Goal: Use online tool/utility: Utilize a website feature to perform a specific function

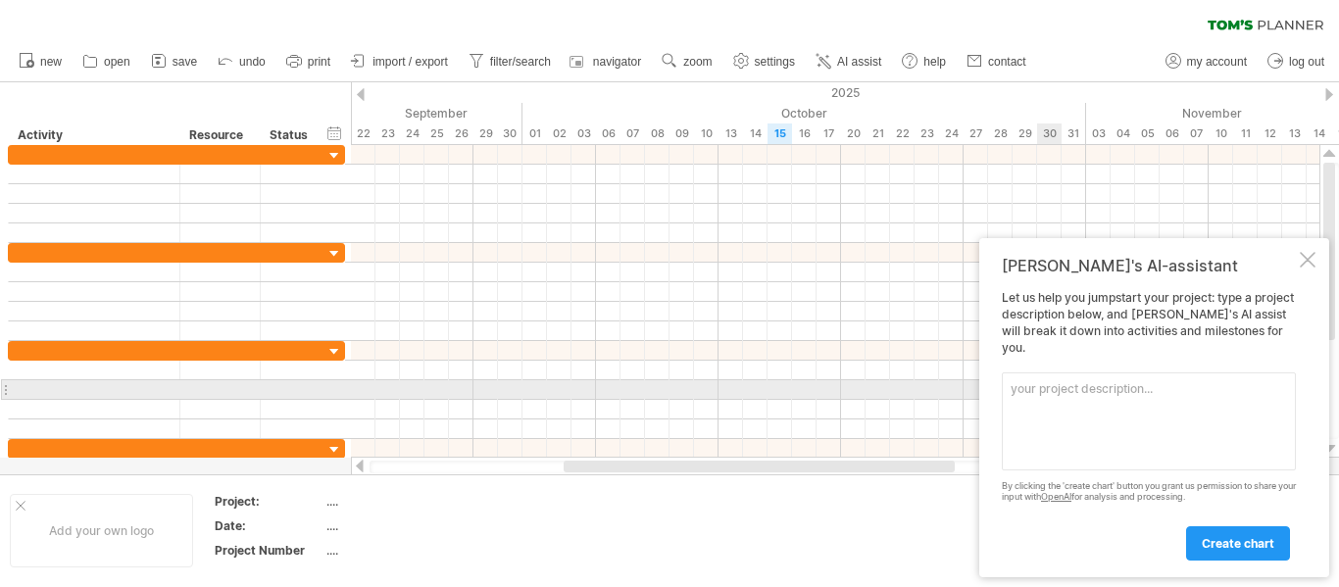
click at [1065, 397] on textarea at bounding box center [1149, 421] width 294 height 98
paste textarea "Task Start Date End Date Duration (days) Project Planning & Requirement Analysi…"
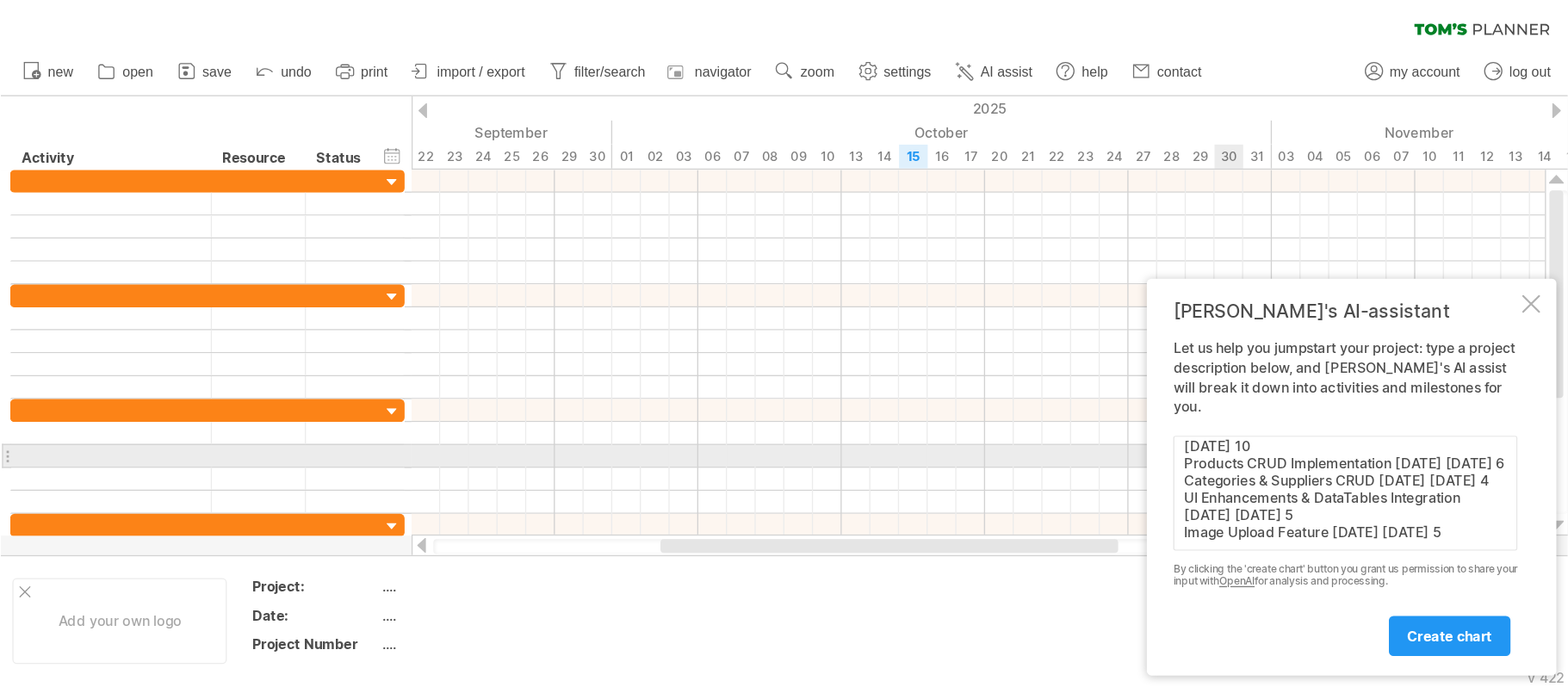
scroll to position [155, 0]
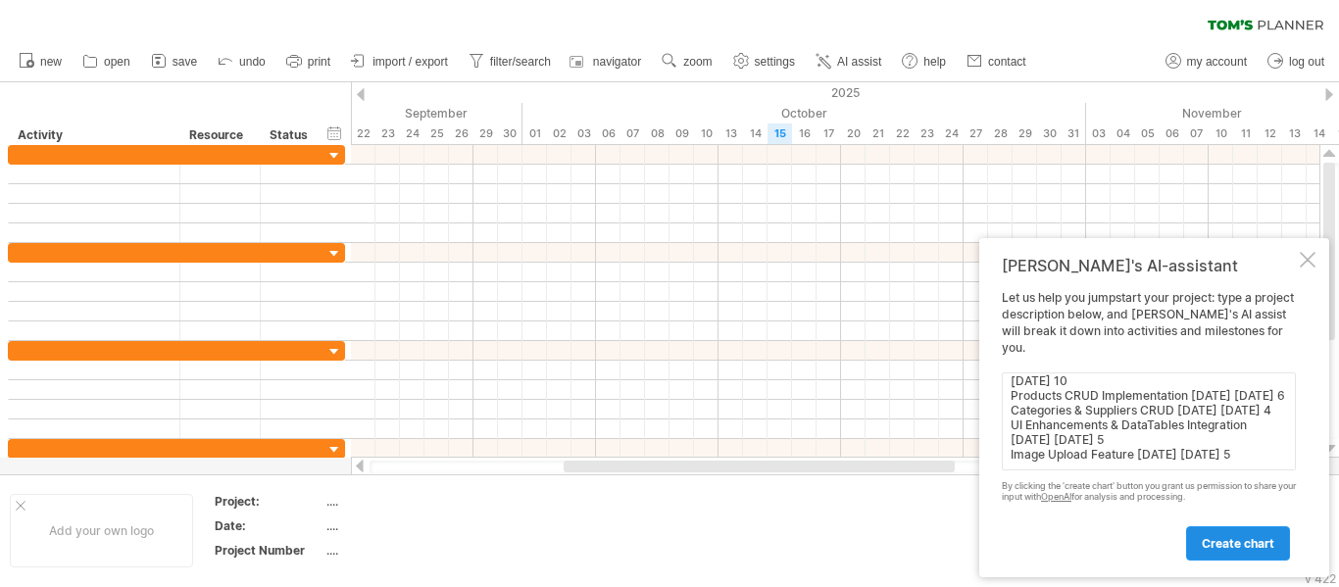
type textarea "Task Start Date End Date Duration (days) Project Planning & Requirement Analysi…"
click at [1230, 541] on span "create chart" at bounding box center [1238, 543] width 73 height 15
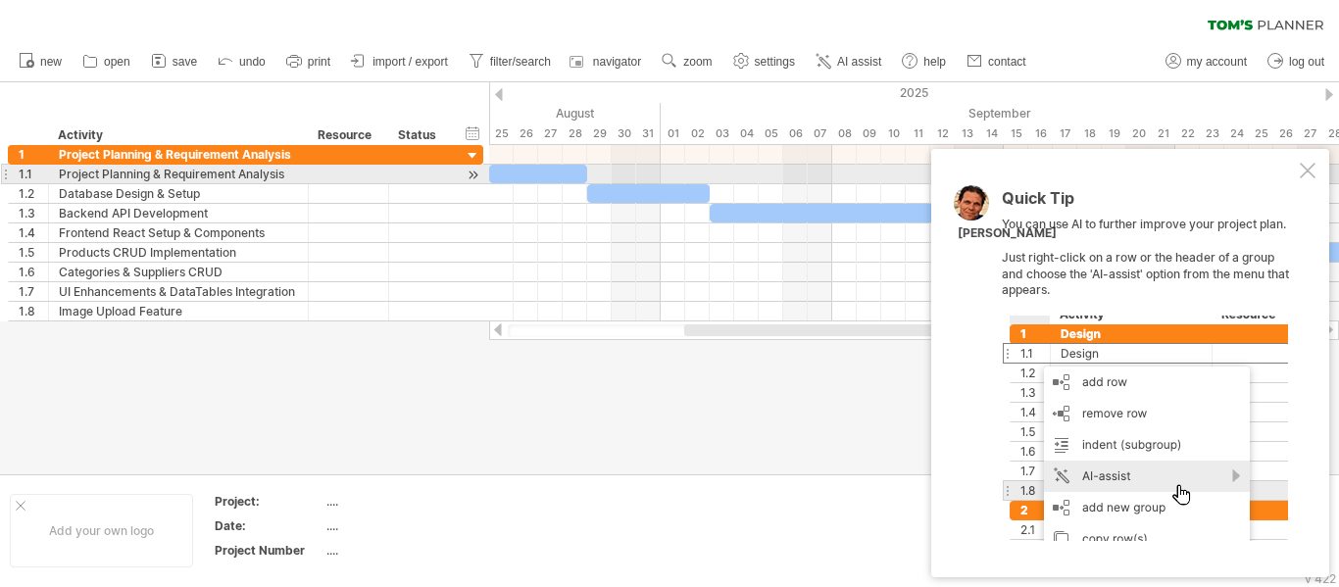
click at [1310, 169] on div at bounding box center [1308, 171] width 16 height 16
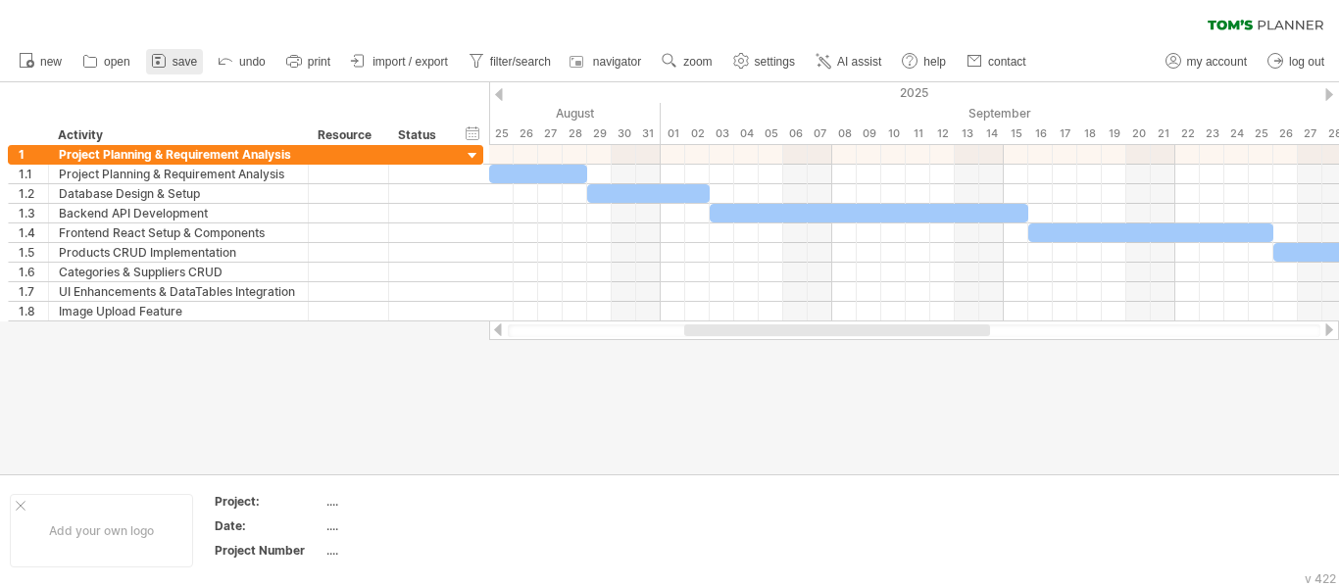
click at [176, 57] on span "save" at bounding box center [184, 62] width 25 height 14
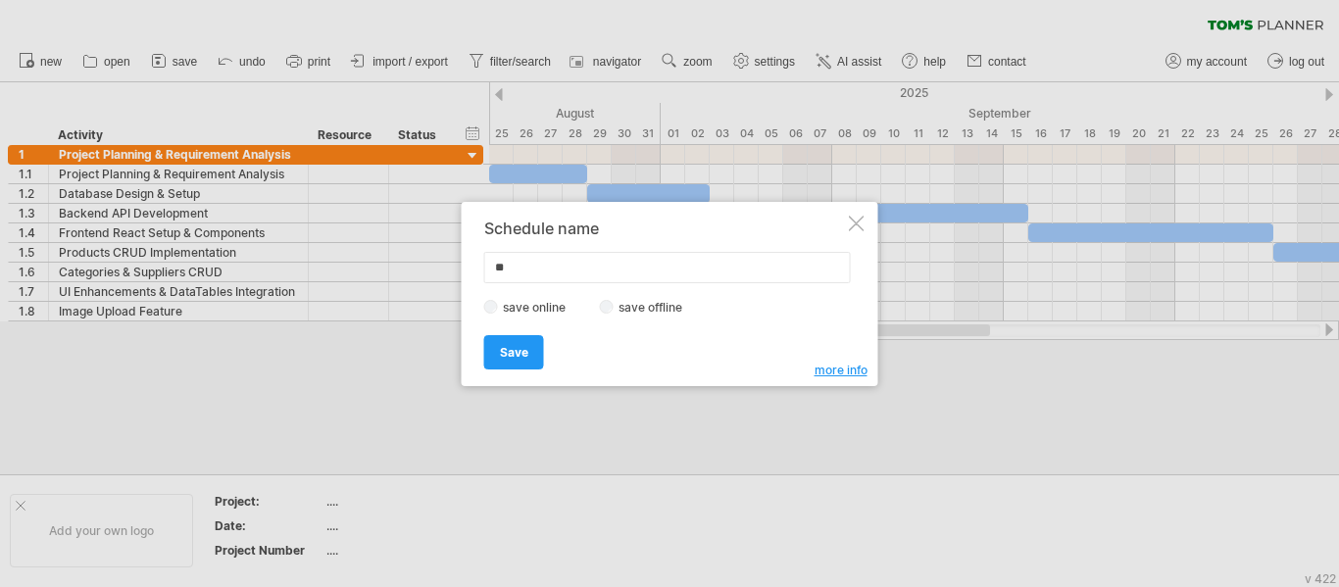
type input "*"
type input "**********"
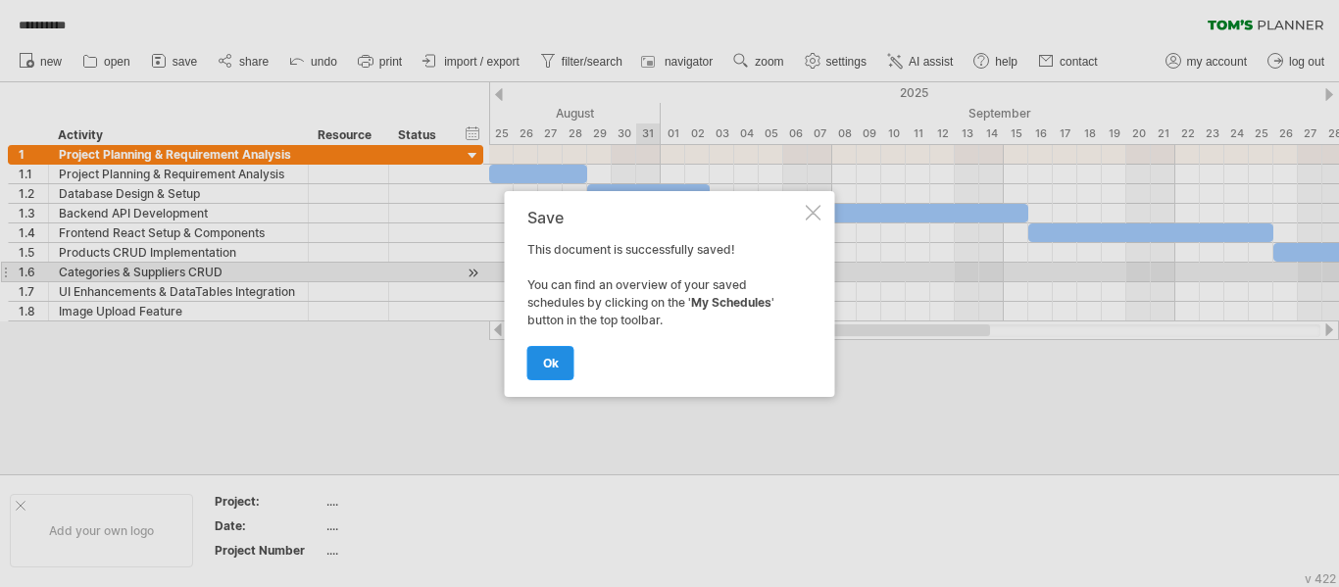
click at [548, 367] on span "ok" at bounding box center [551, 363] width 16 height 15
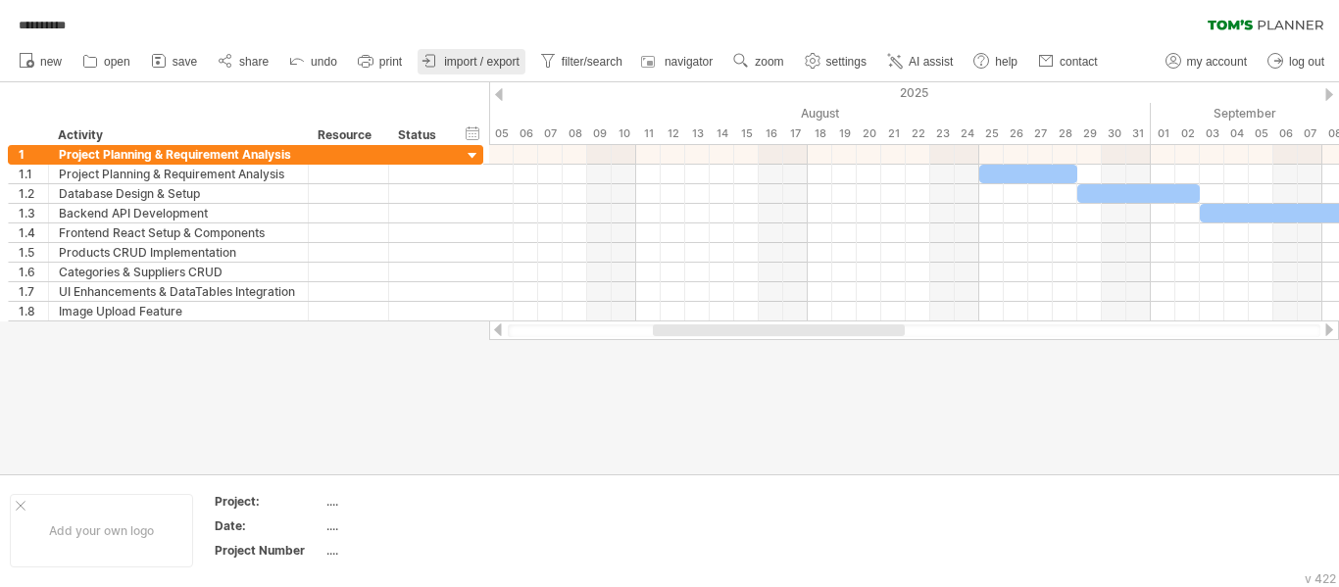
click at [454, 66] on span "import / export" at bounding box center [481, 62] width 75 height 14
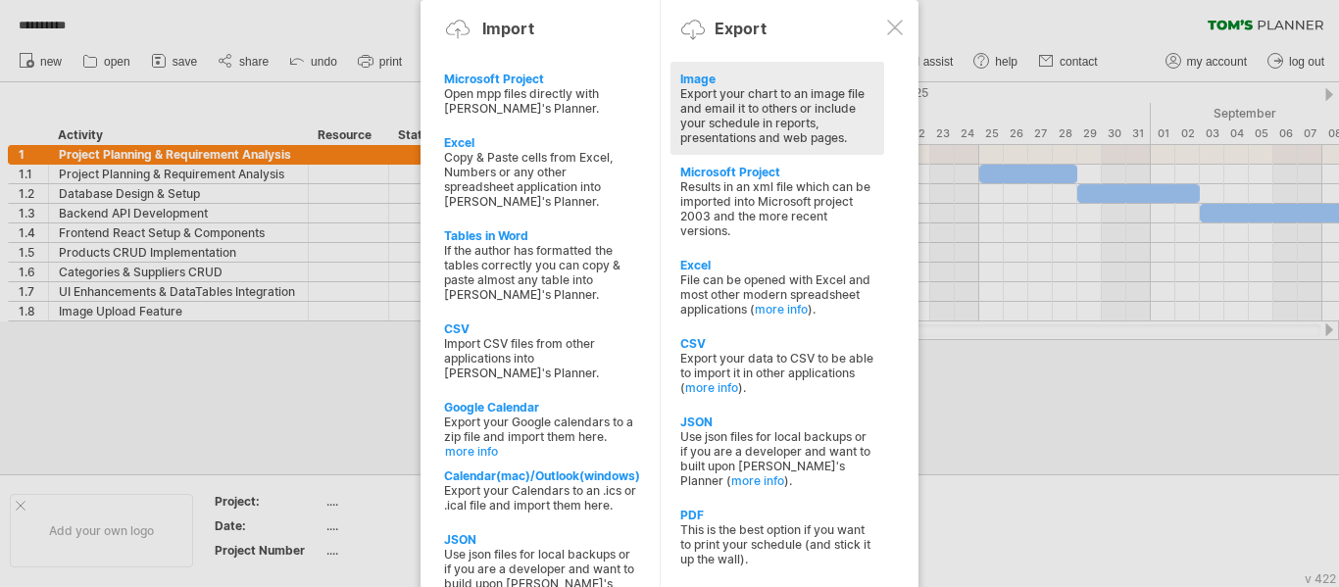
click at [708, 83] on div "Image" at bounding box center [777, 79] width 194 height 15
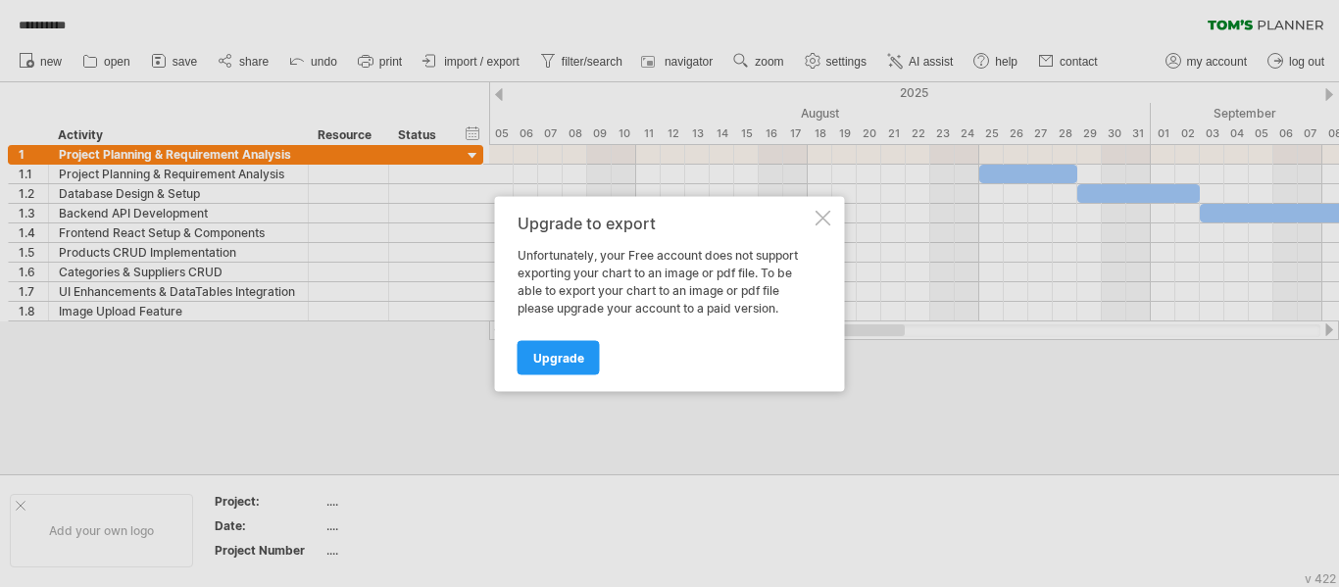
click at [824, 214] on div at bounding box center [823, 218] width 16 height 16
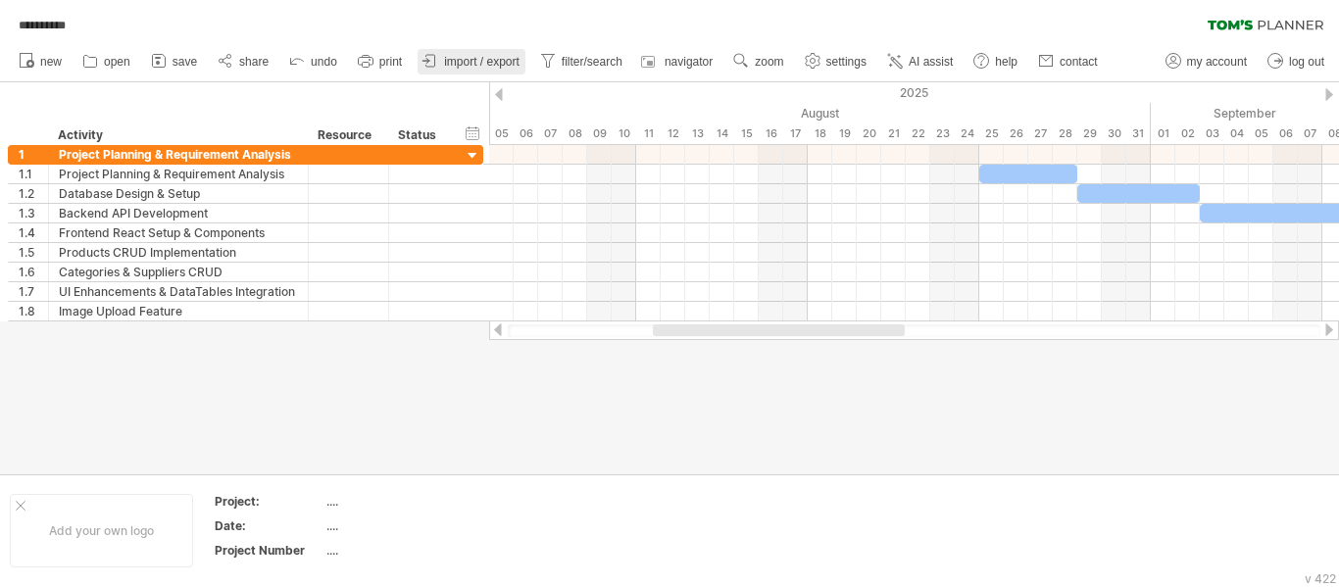
click at [475, 55] on span "import / export" at bounding box center [481, 62] width 75 height 14
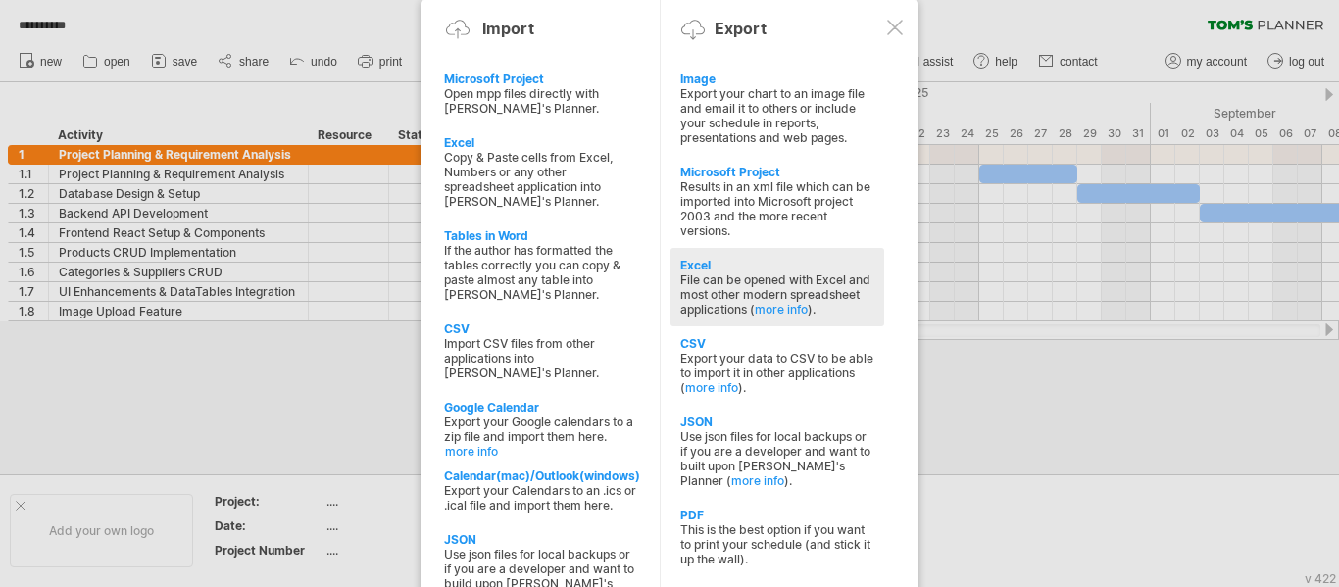
click at [714, 287] on div "File can be opened with Excel and most other modern spreadsheet applications ( …" at bounding box center [777, 294] width 194 height 44
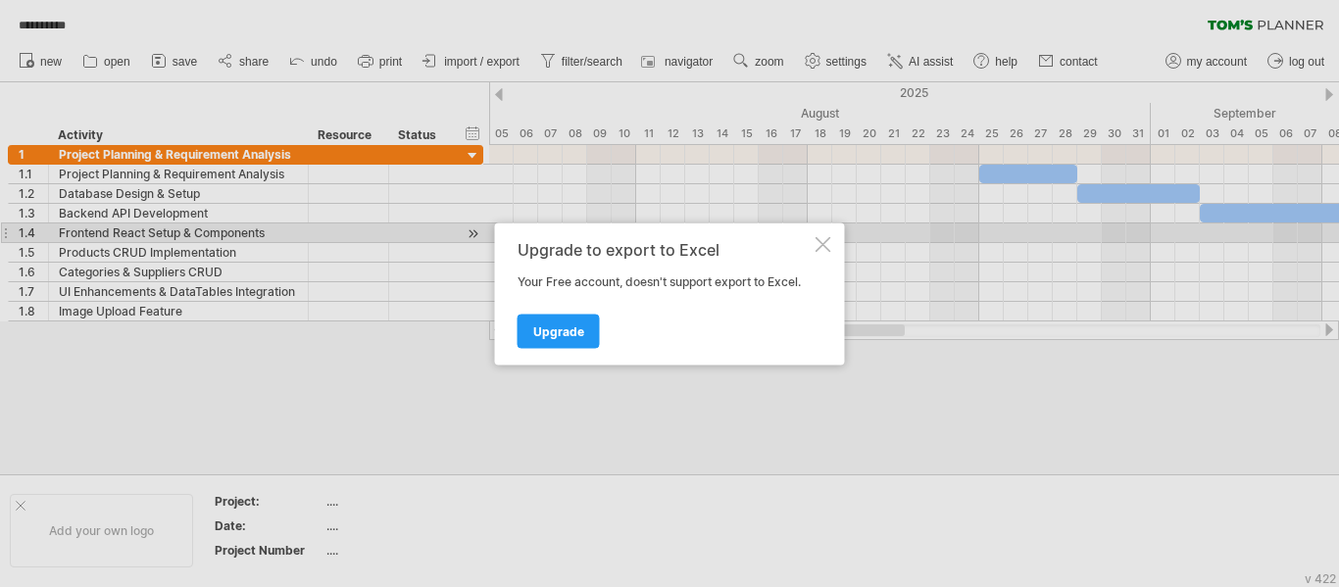
click at [823, 239] on div at bounding box center [823, 244] width 16 height 16
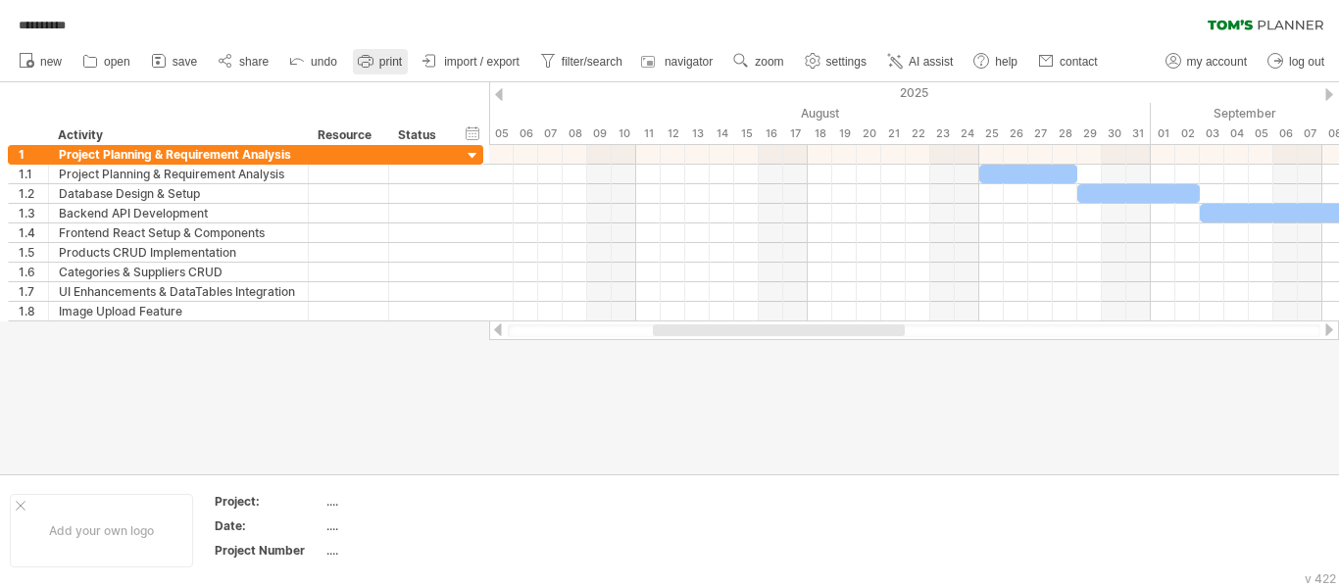
click at [383, 58] on span "print" at bounding box center [390, 62] width 23 height 14
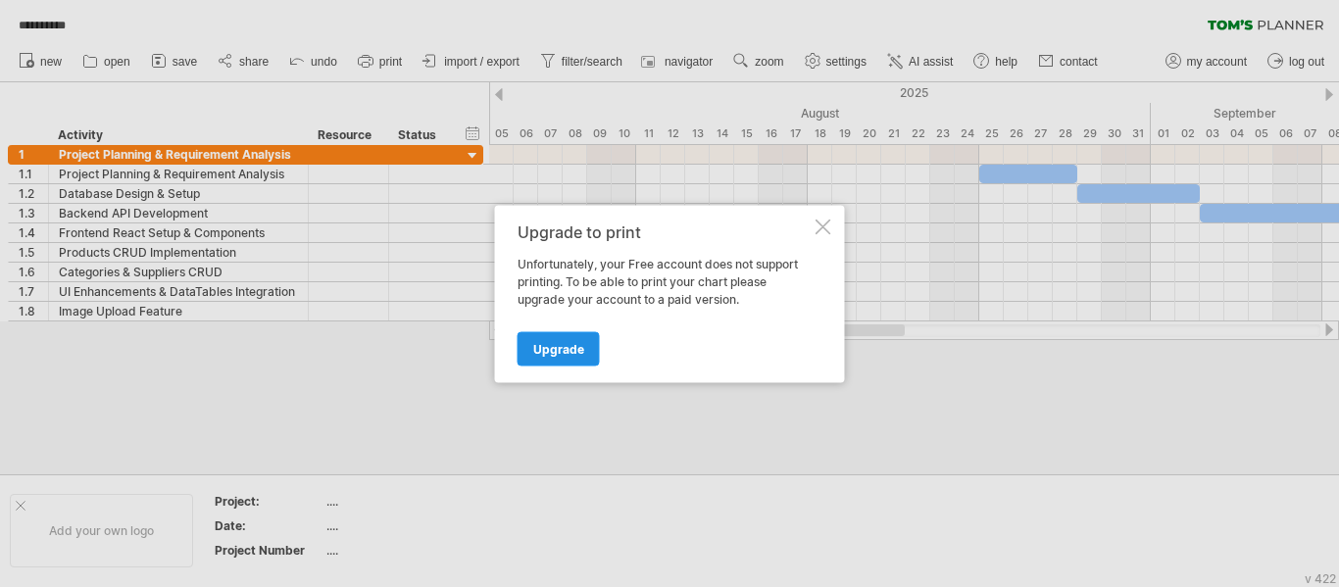
click at [565, 341] on span "Upgrade" at bounding box center [558, 348] width 51 height 15
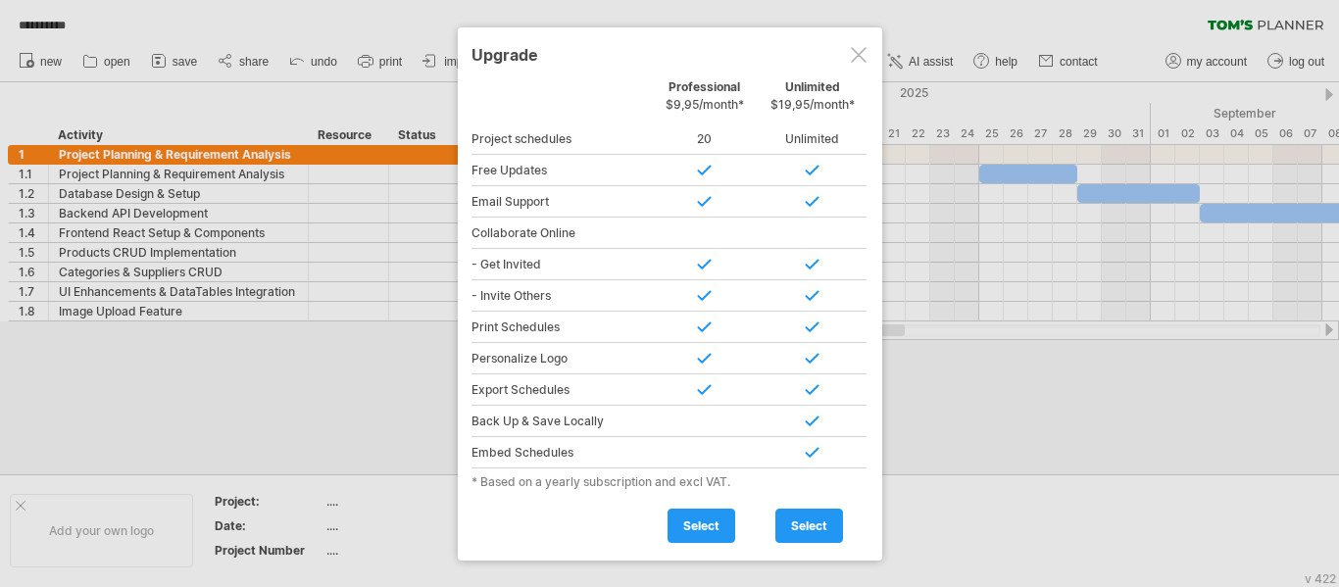
click at [853, 57] on div at bounding box center [859, 55] width 16 height 16
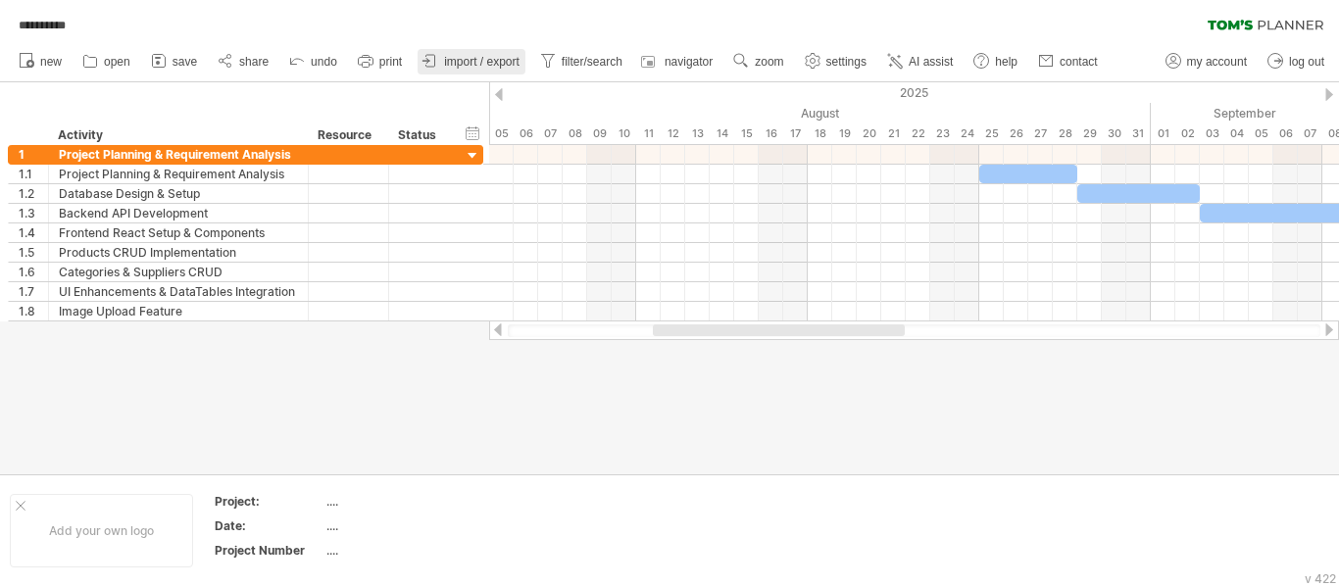
click at [467, 58] on span "import / export" at bounding box center [481, 62] width 75 height 14
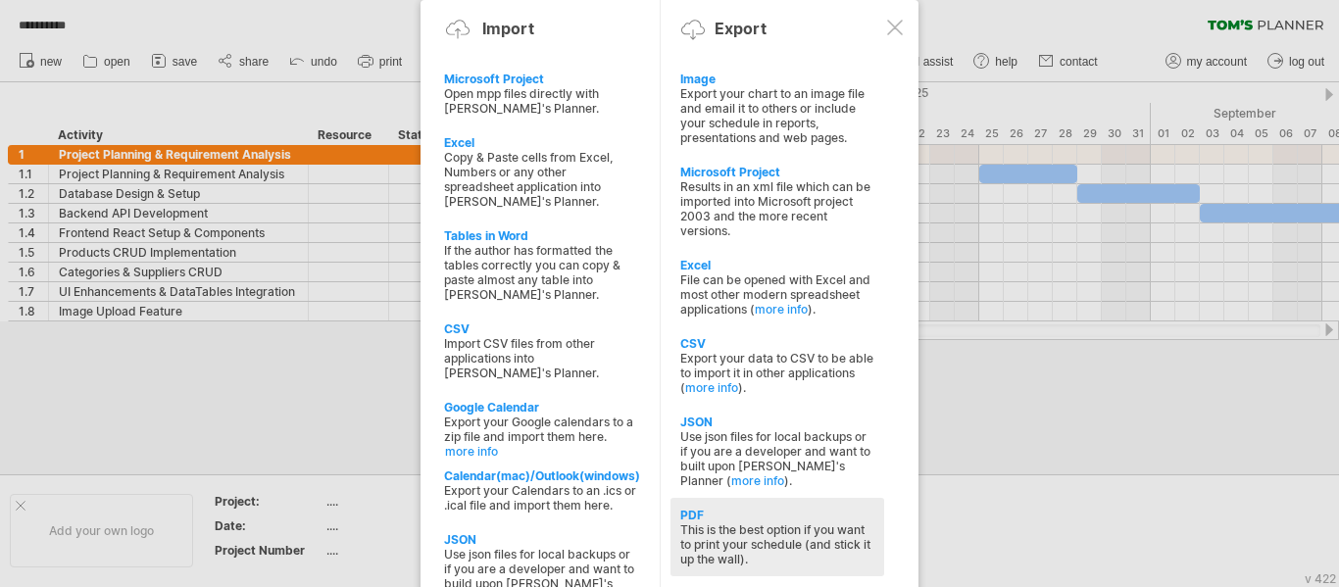
click at [712, 520] on div "PDF" at bounding box center [777, 515] width 194 height 15
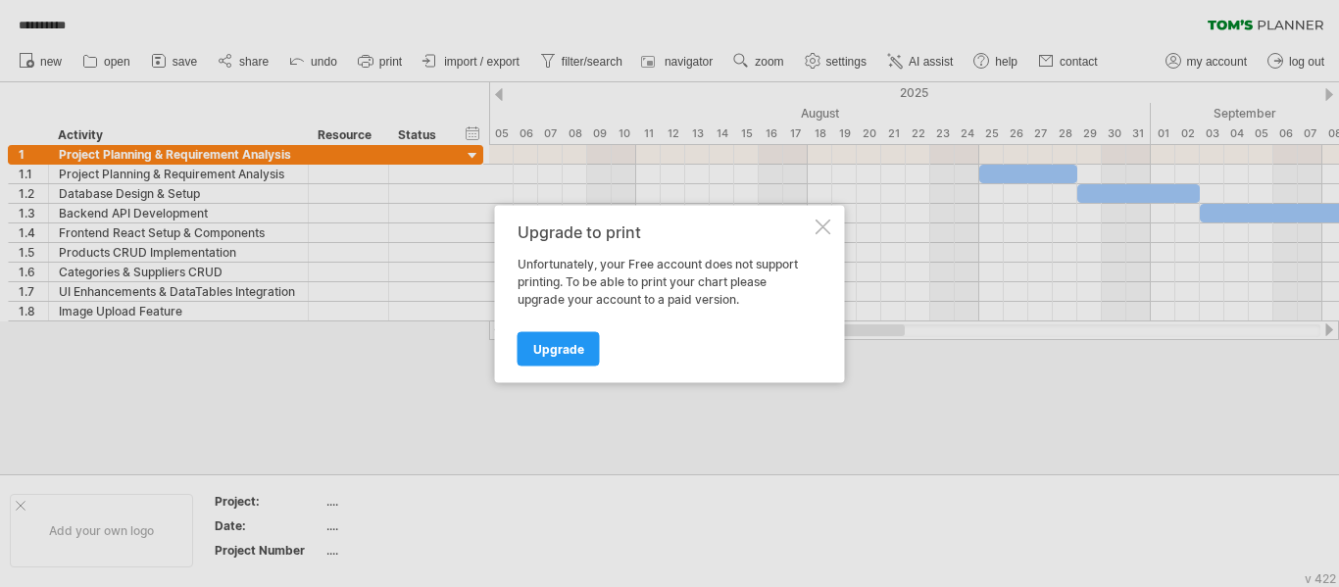
click at [822, 226] on div at bounding box center [823, 227] width 16 height 16
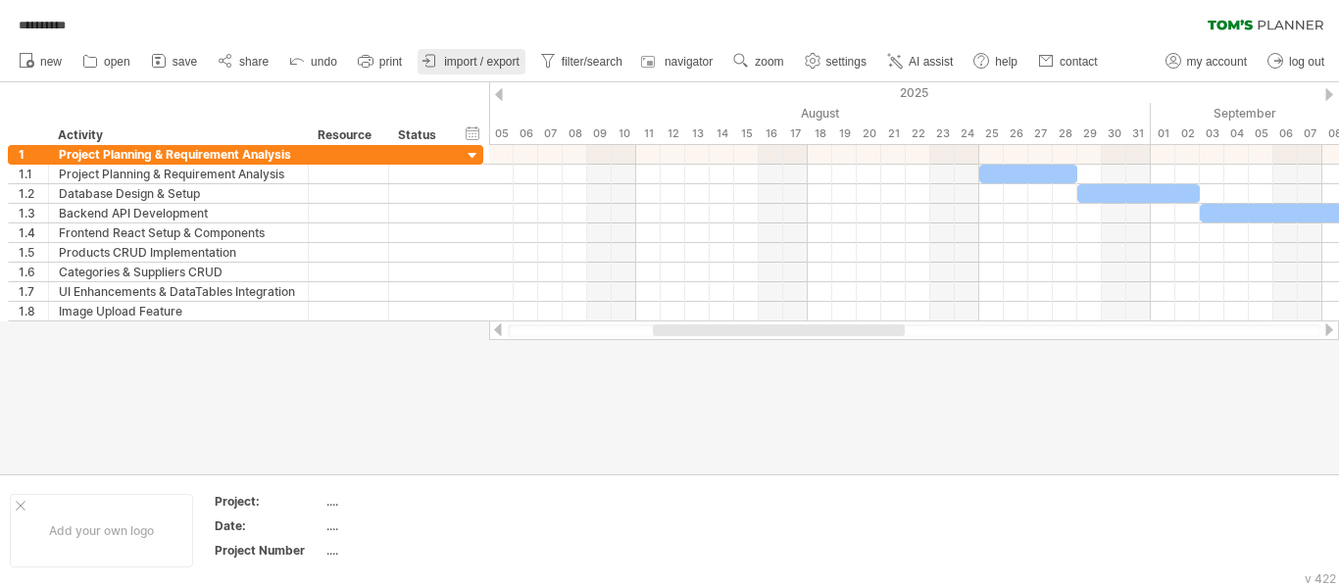
click at [486, 56] on span "import / export" at bounding box center [481, 62] width 75 height 14
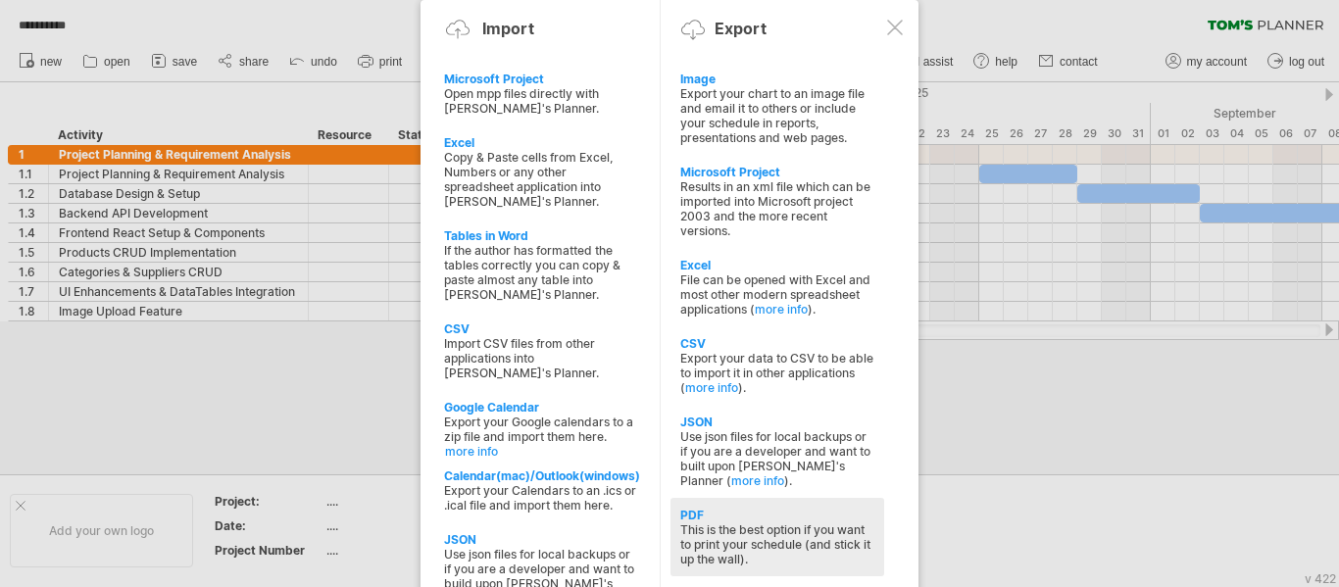
click at [742, 525] on div "This is the best option if you want to print your schedule (and stick it up the…" at bounding box center [777, 544] width 194 height 44
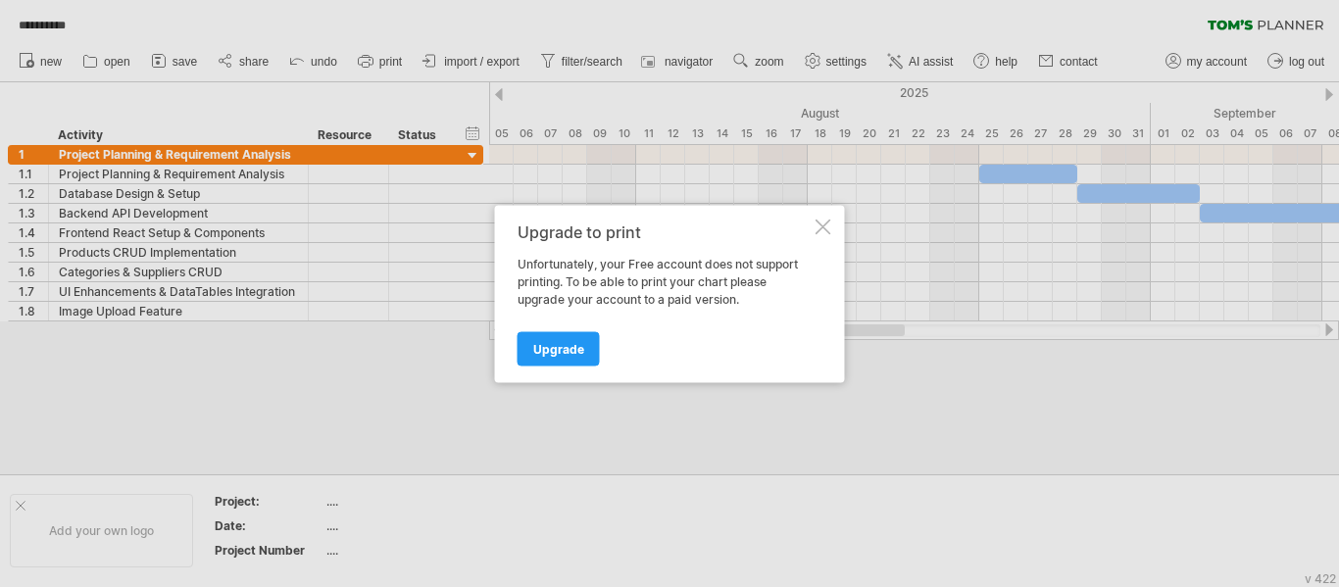
click at [819, 225] on div at bounding box center [823, 227] width 16 height 16
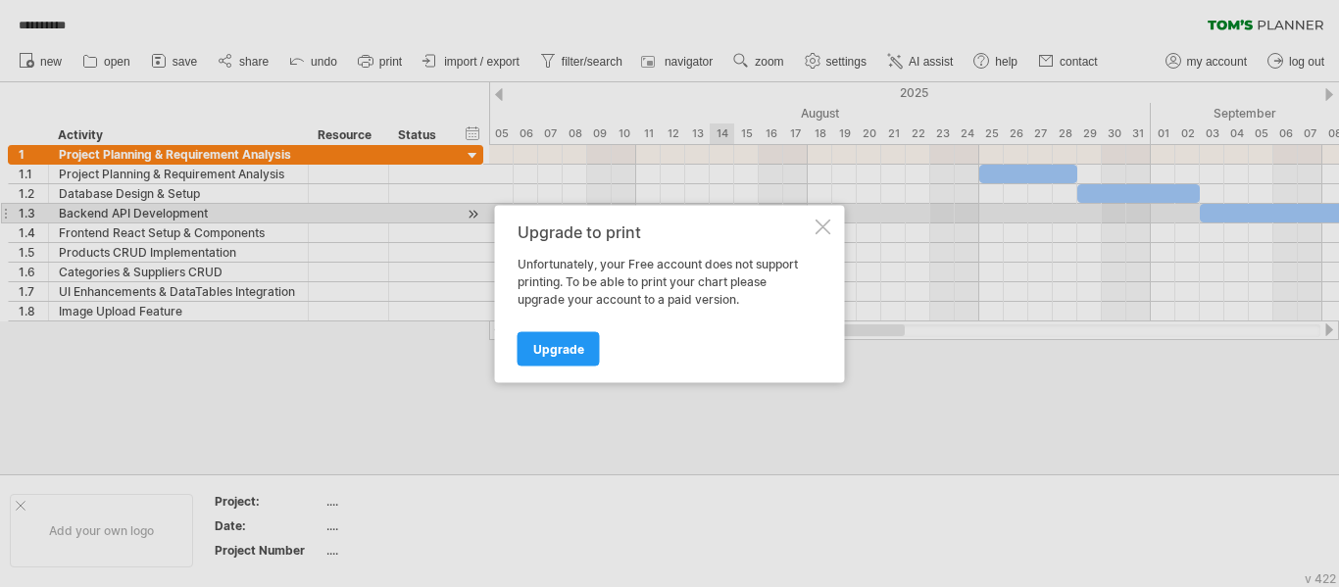
click at [819, 224] on div at bounding box center [823, 227] width 16 height 16
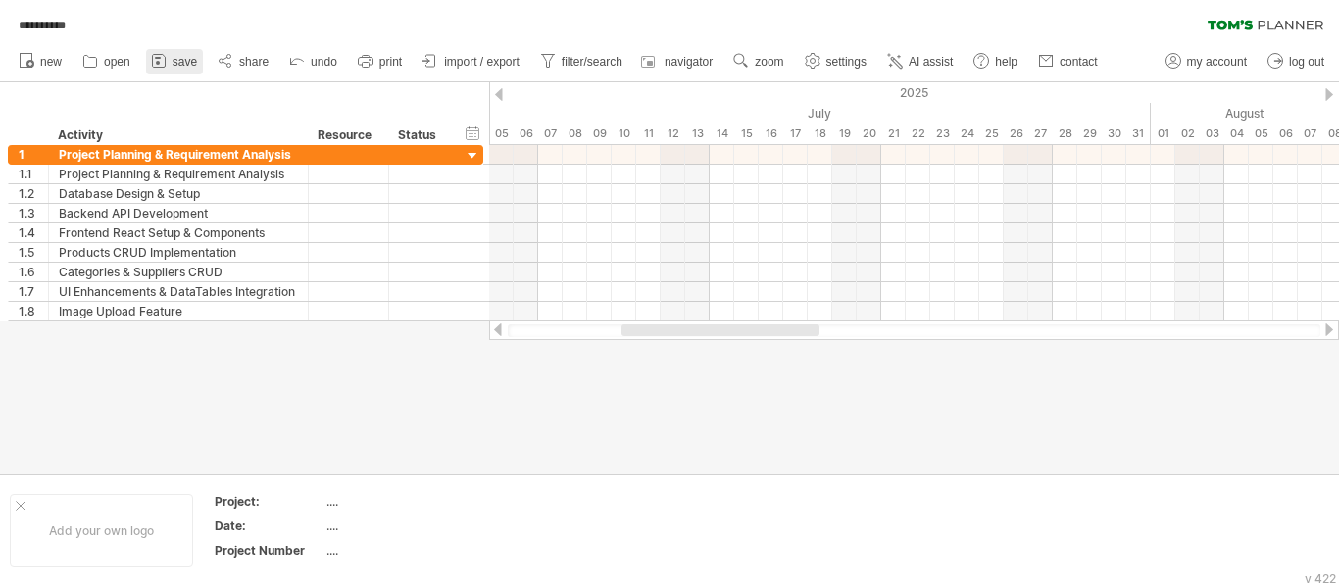
click at [186, 61] on span "save" at bounding box center [184, 62] width 25 height 14
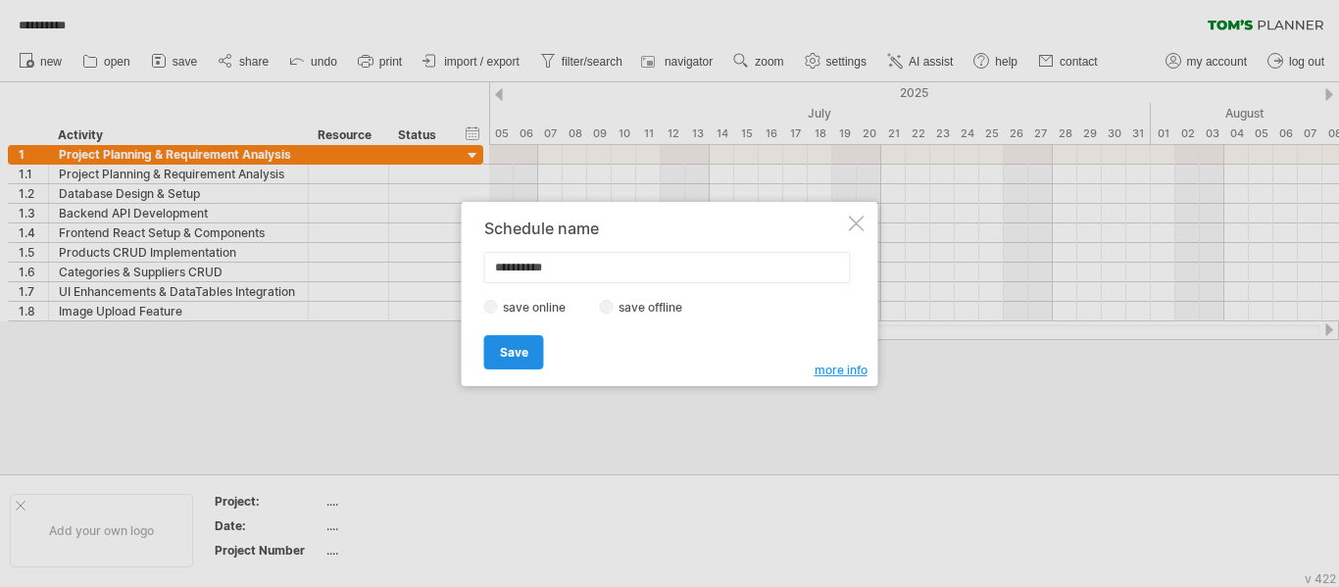
click at [487, 363] on link "Save" at bounding box center [514, 352] width 60 height 34
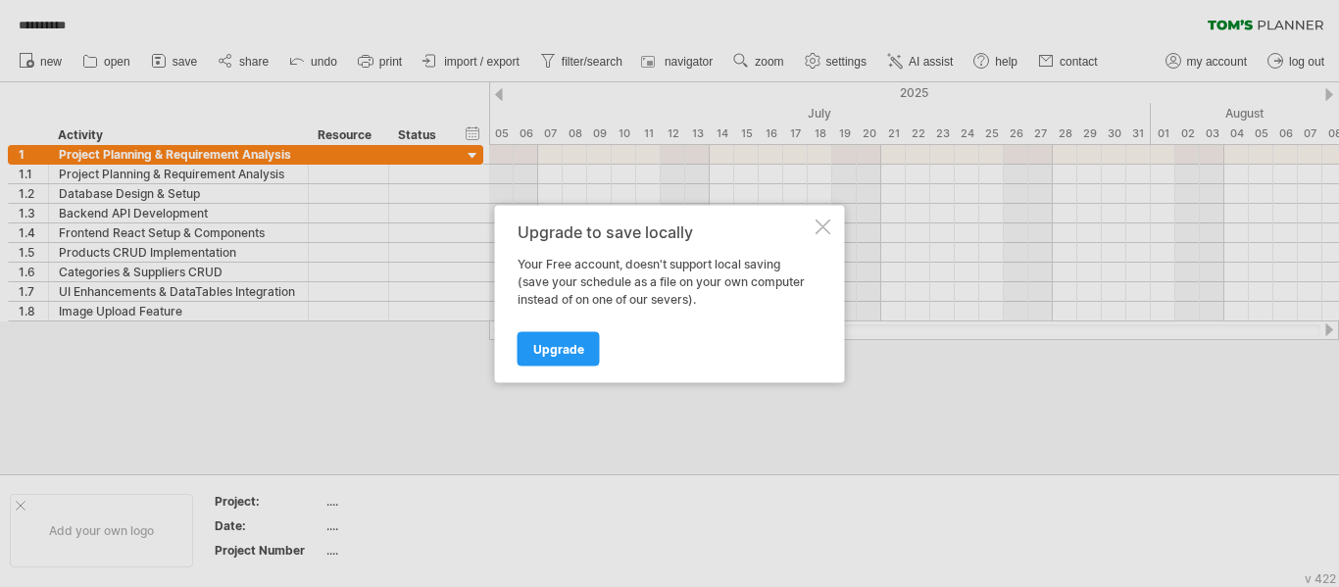
click at [820, 222] on div at bounding box center [823, 227] width 16 height 16
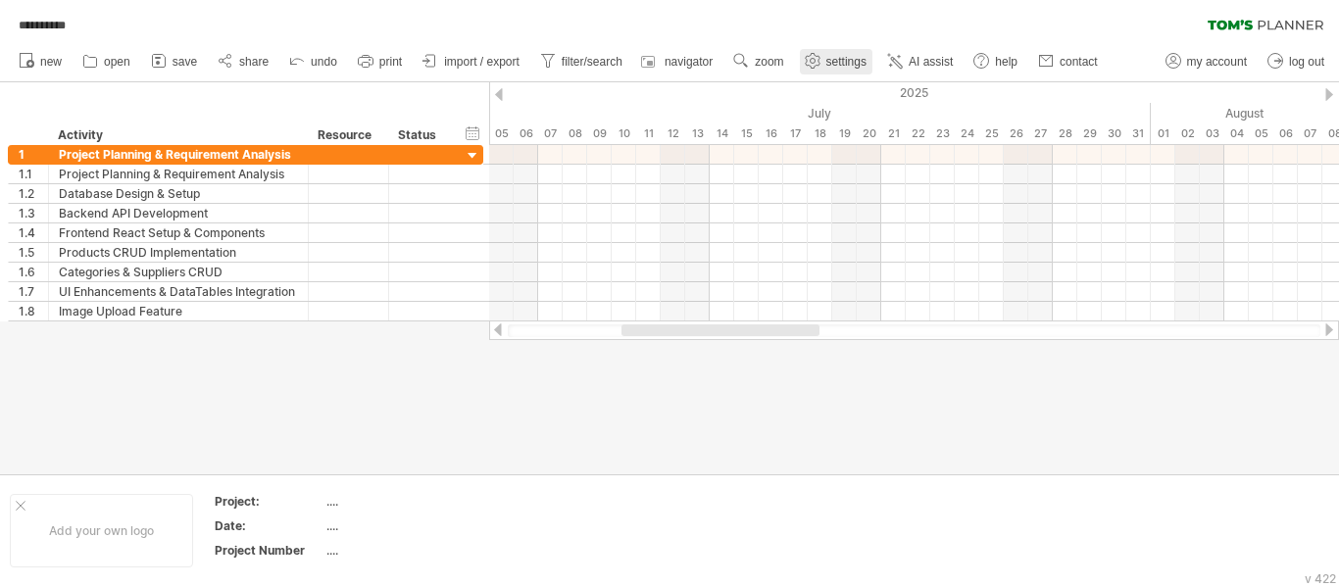
click at [826, 65] on link "settings" at bounding box center [836, 61] width 73 height 25
select select "*"
select select "**"
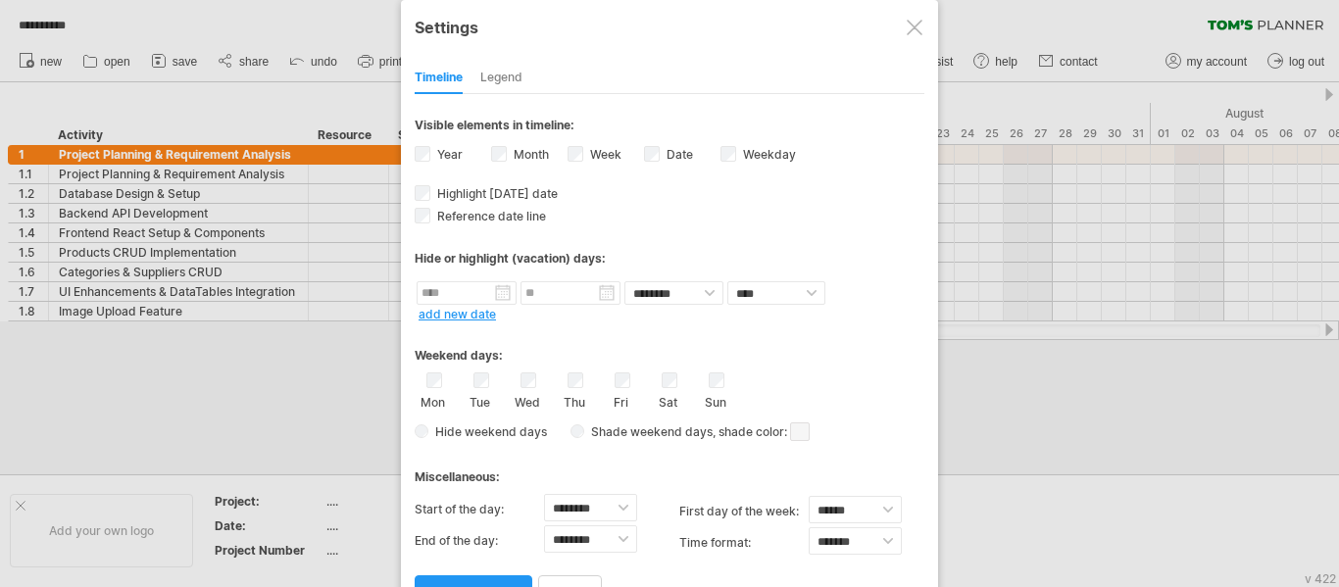
click at [908, 30] on div at bounding box center [915, 28] width 16 height 16
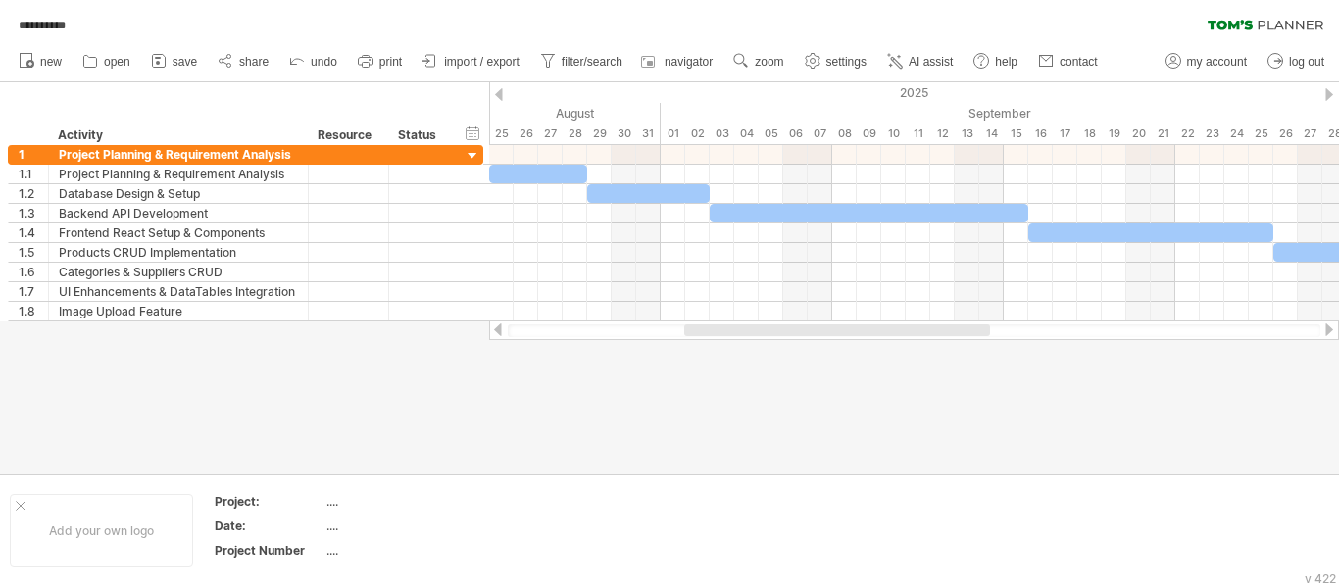
click at [499, 95] on div at bounding box center [499, 94] width 8 height 13
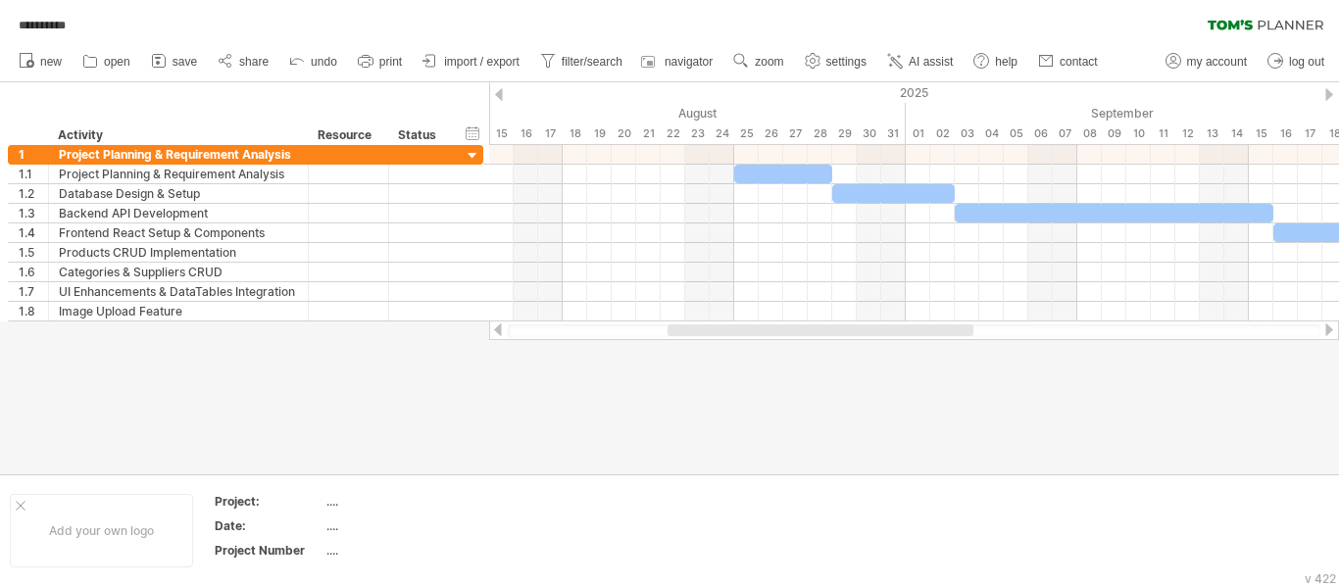
click at [1332, 97] on div at bounding box center [1329, 94] width 8 height 13
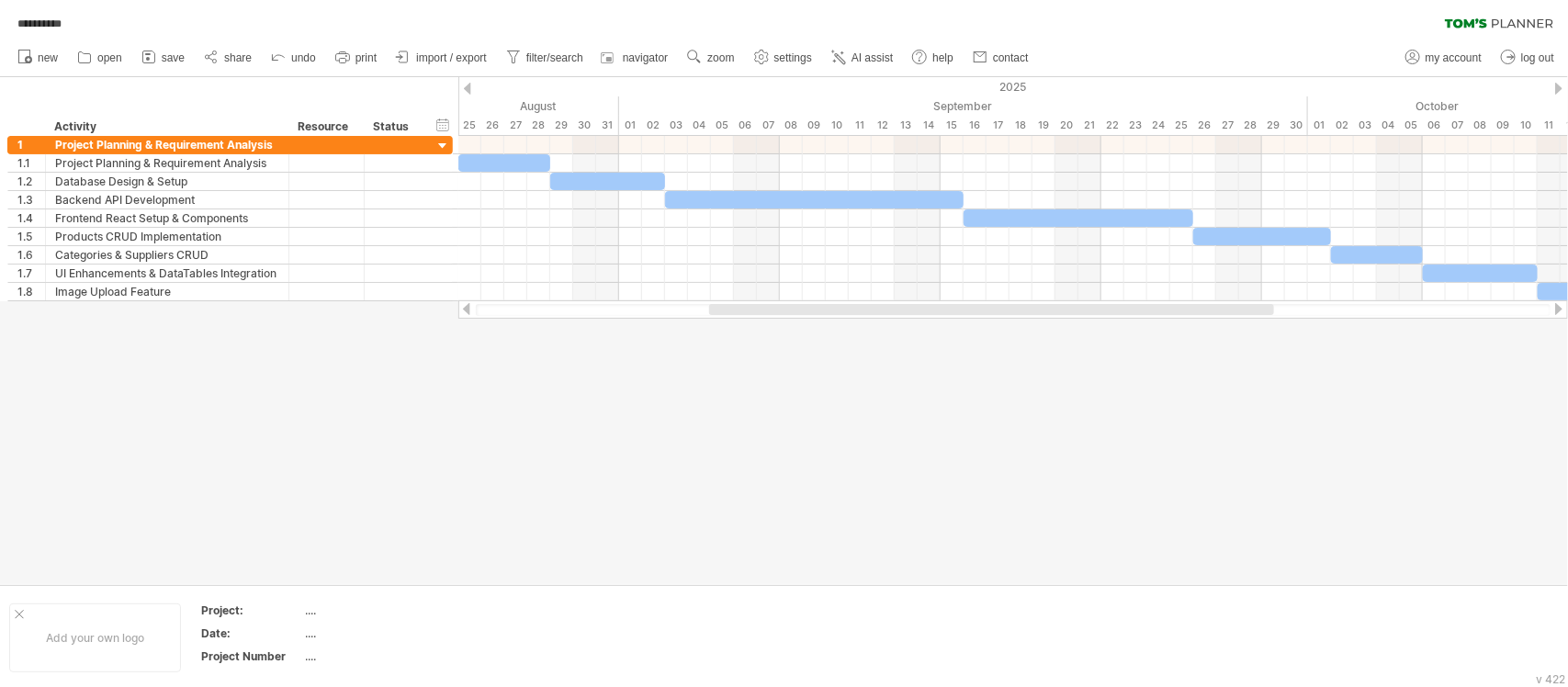
drag, startPoint x: 1070, startPoint y: 5, endPoint x: 1038, endPoint y: 401, distance: 397.3
click at [1038, 401] on div at bounding box center [784, 330] width 1568 height 507
